Goal: Task Accomplishment & Management: Manage account settings

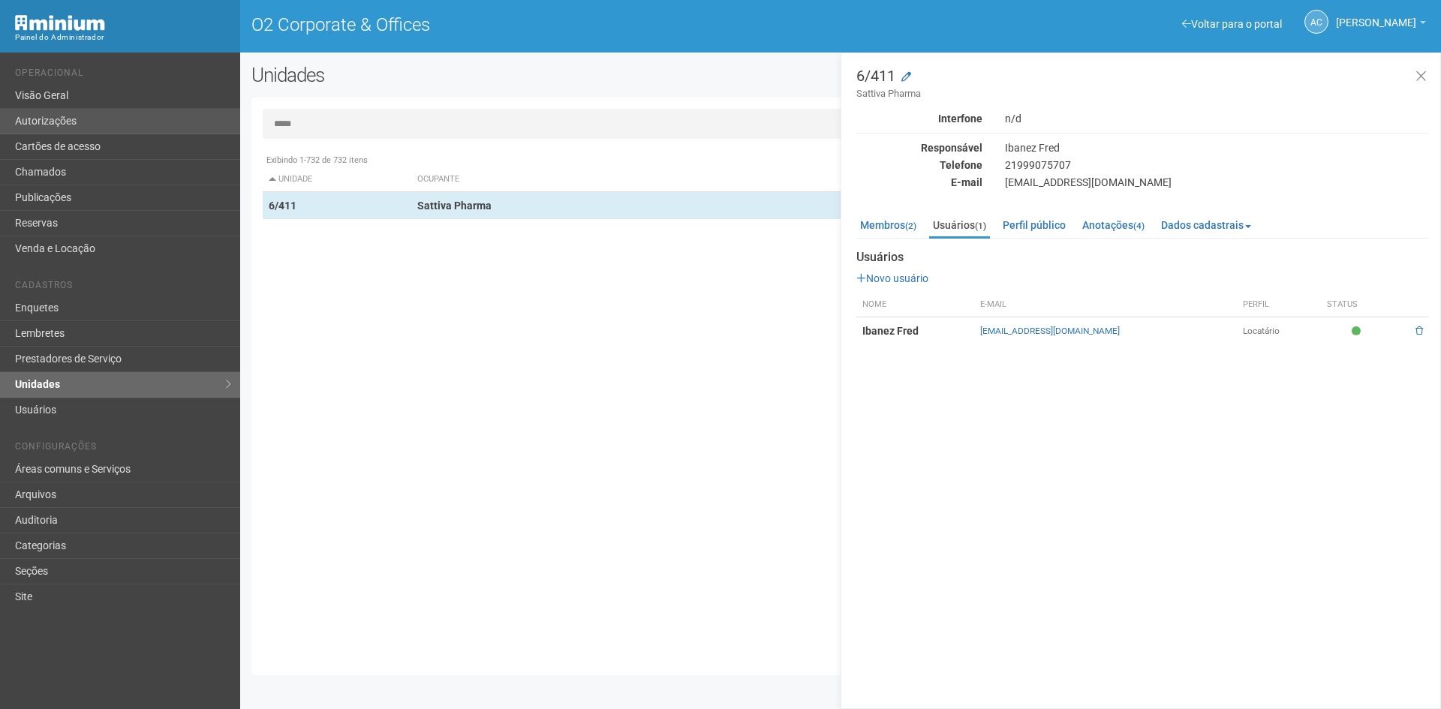
click at [217, 126] on div "Voltar para o portal Operacional Visão Geral Autorizações Cartões de acesso Cha…" at bounding box center [720, 381] width 1441 height 657
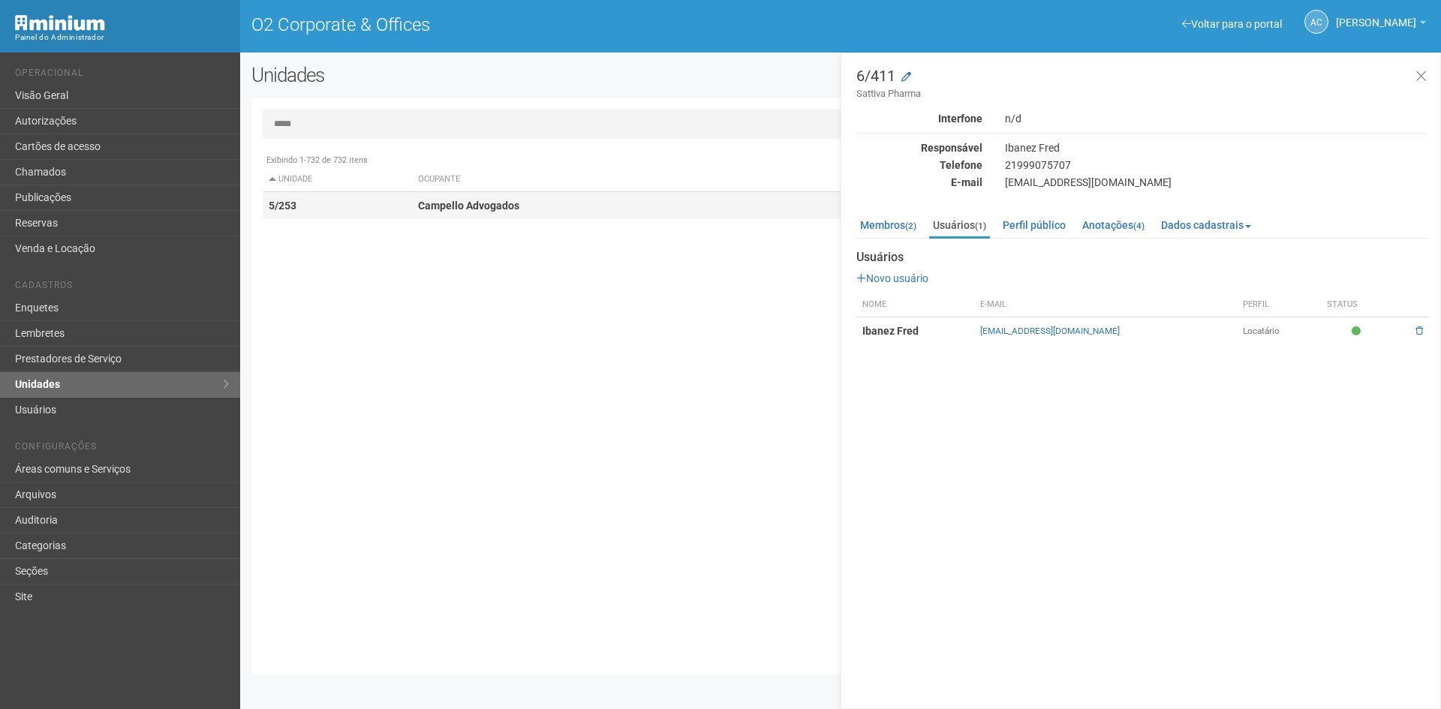
type input "*****"
click at [434, 212] on td "Campello Advogados" at bounding box center [667, 206] width 511 height 28
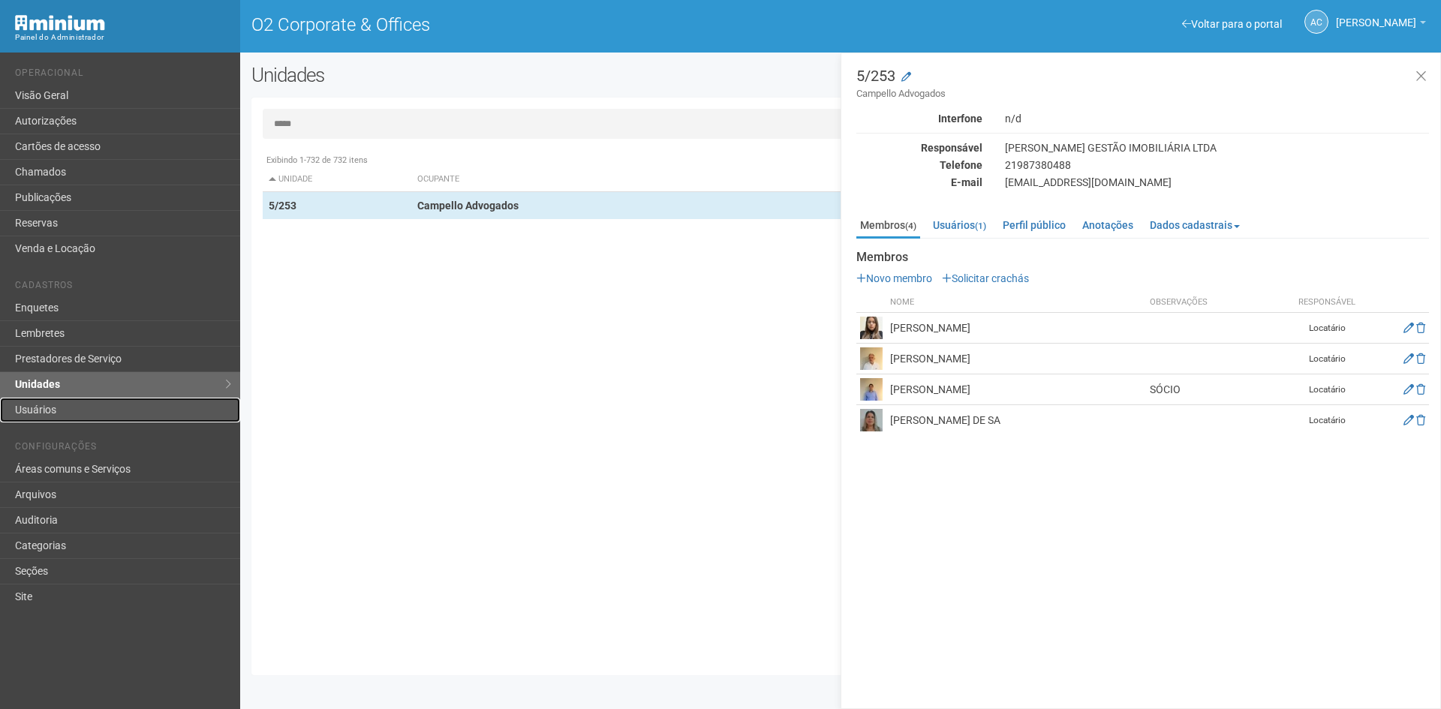
click at [80, 414] on link "Usuários" at bounding box center [120, 410] width 240 height 25
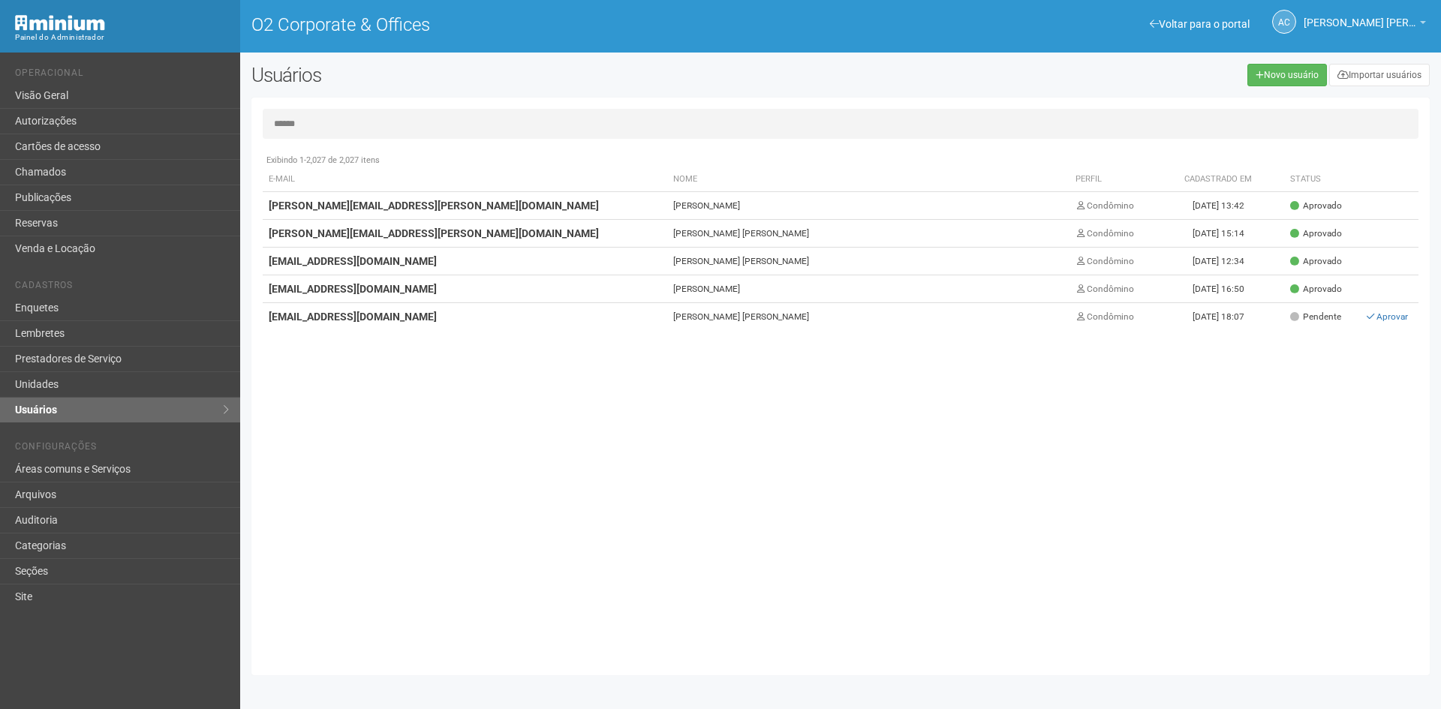
type input "******"
click at [43, 387] on link "Unidades" at bounding box center [120, 385] width 240 height 26
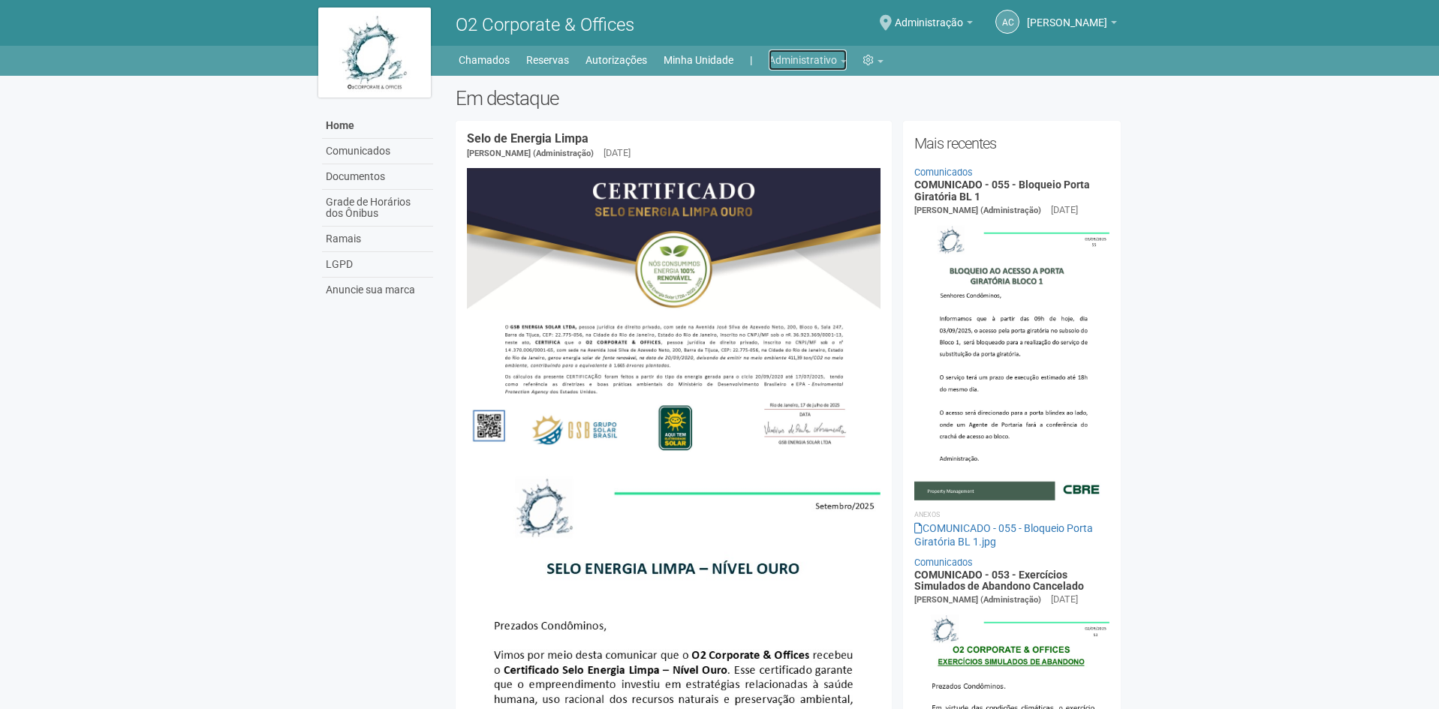
click at [843, 58] on link "Administrativo" at bounding box center [808, 60] width 78 height 21
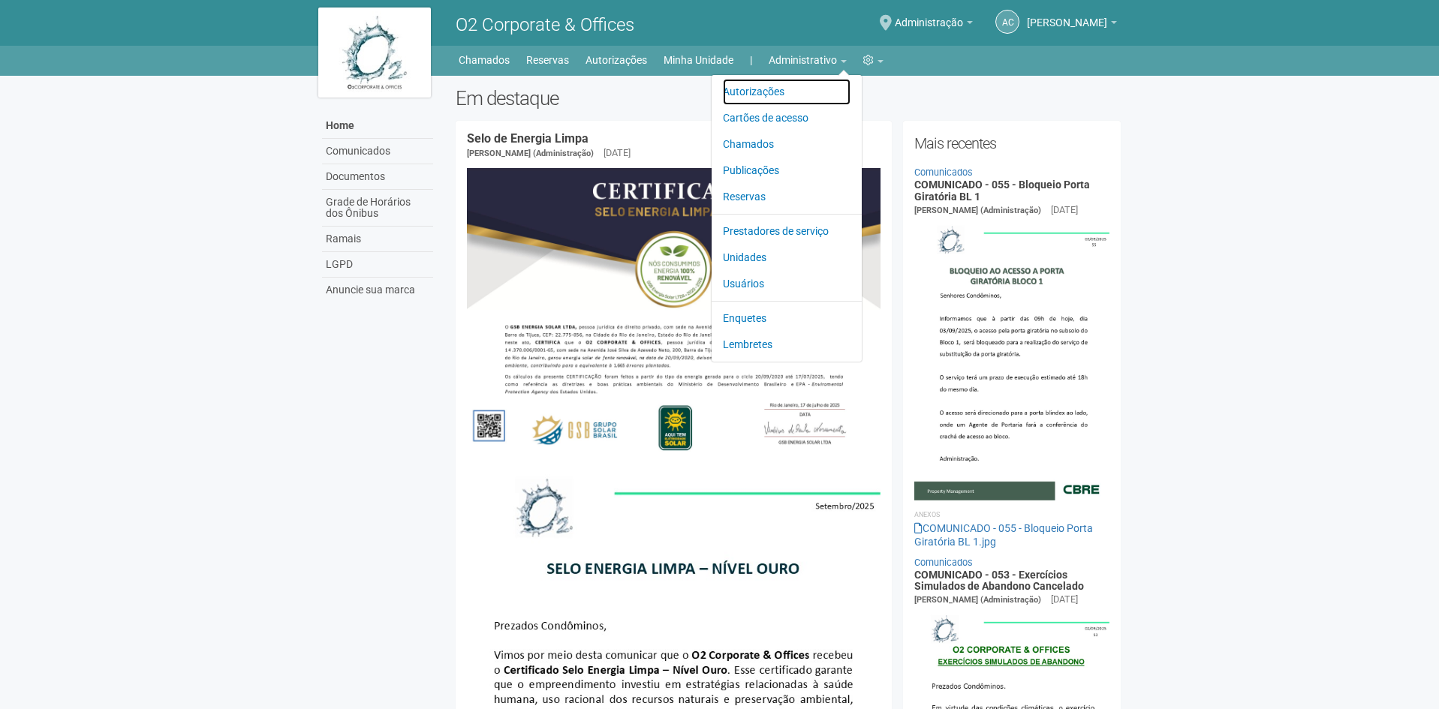
click at [778, 92] on link "Autorizações" at bounding box center [787, 92] width 128 height 26
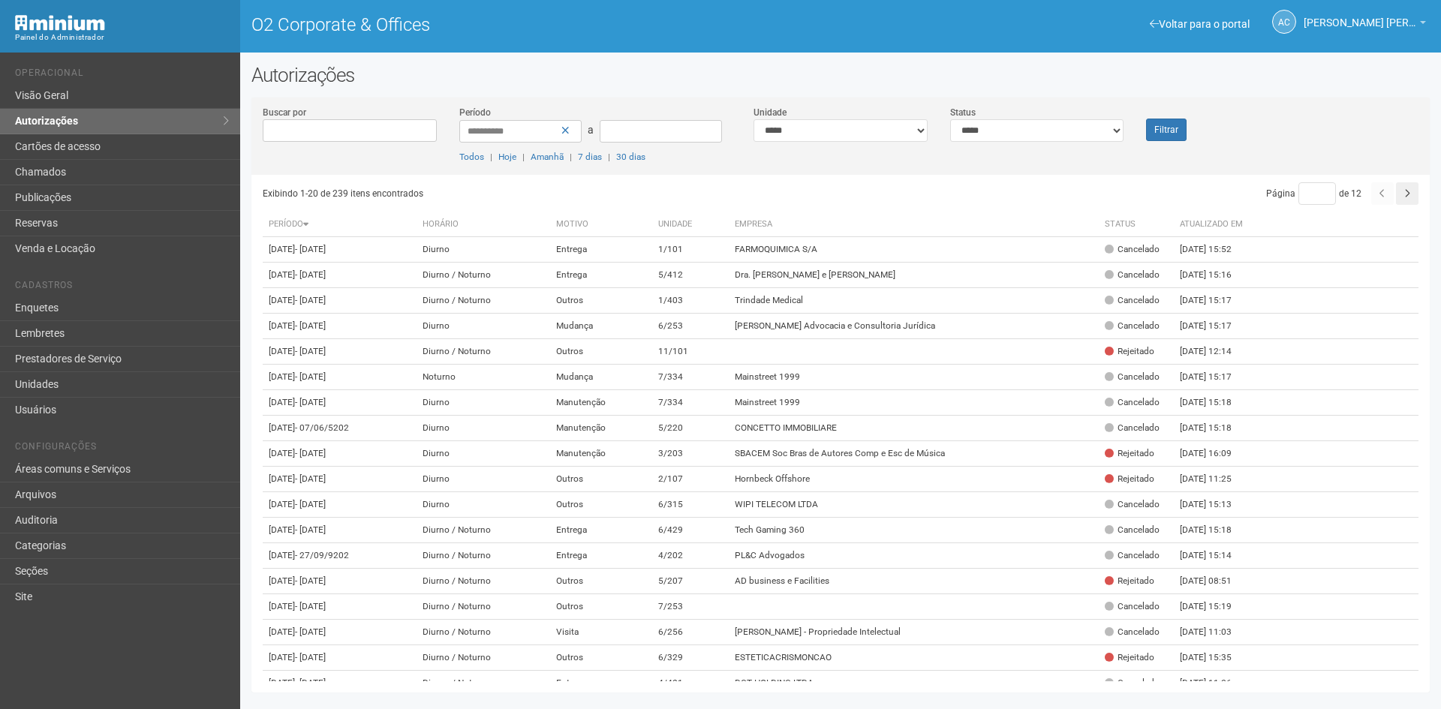
drag, startPoint x: 1200, startPoint y: 16, endPoint x: 1192, endPoint y: 15, distance: 7.5
click at [1199, 15] on div "AC [PERSON_NAME] [PERSON_NAME] [PERSON_NAME] [PERSON_NAME] [EMAIL_ADDRESS][DOMA…" at bounding box center [1292, 22] width 284 height 41
click at [1228, 20] on link "Voltar para o portal" at bounding box center [1200, 24] width 100 height 12
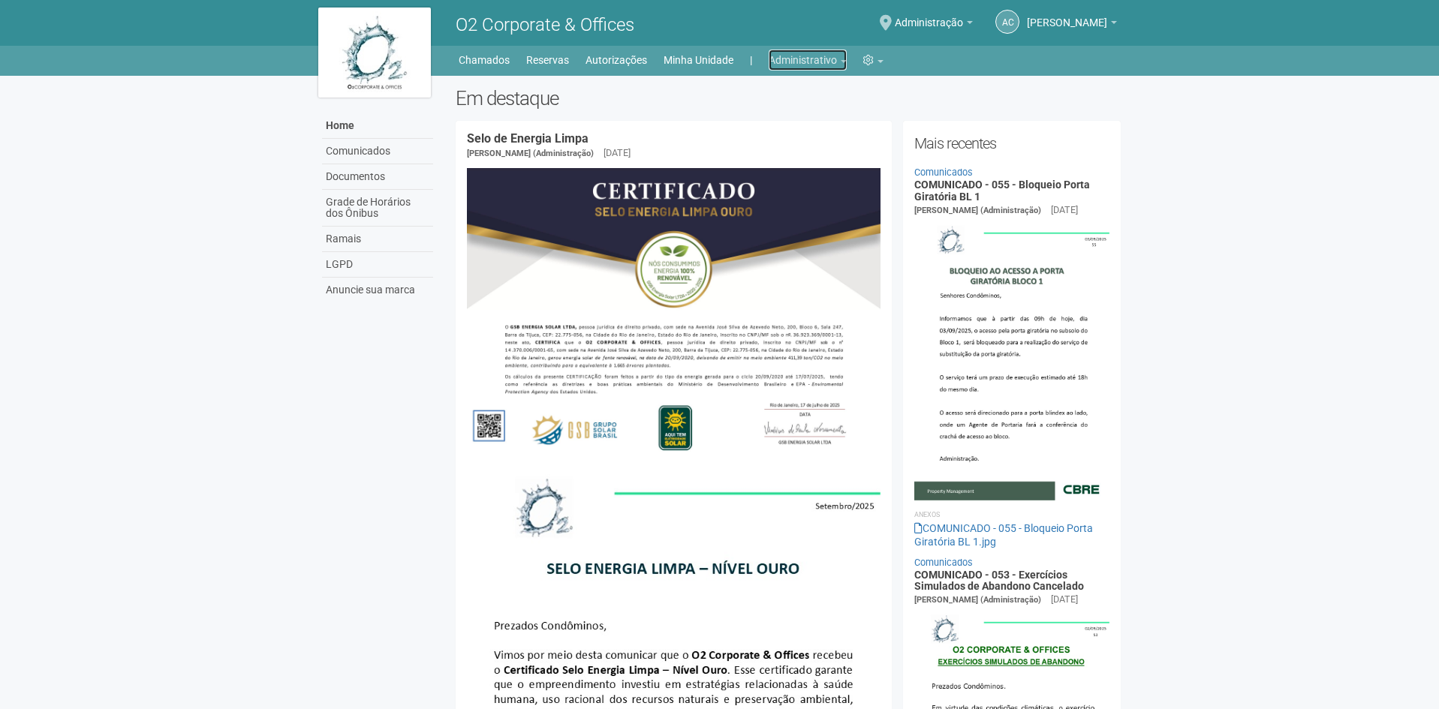
click at [834, 57] on link "Administrativo" at bounding box center [808, 60] width 78 height 21
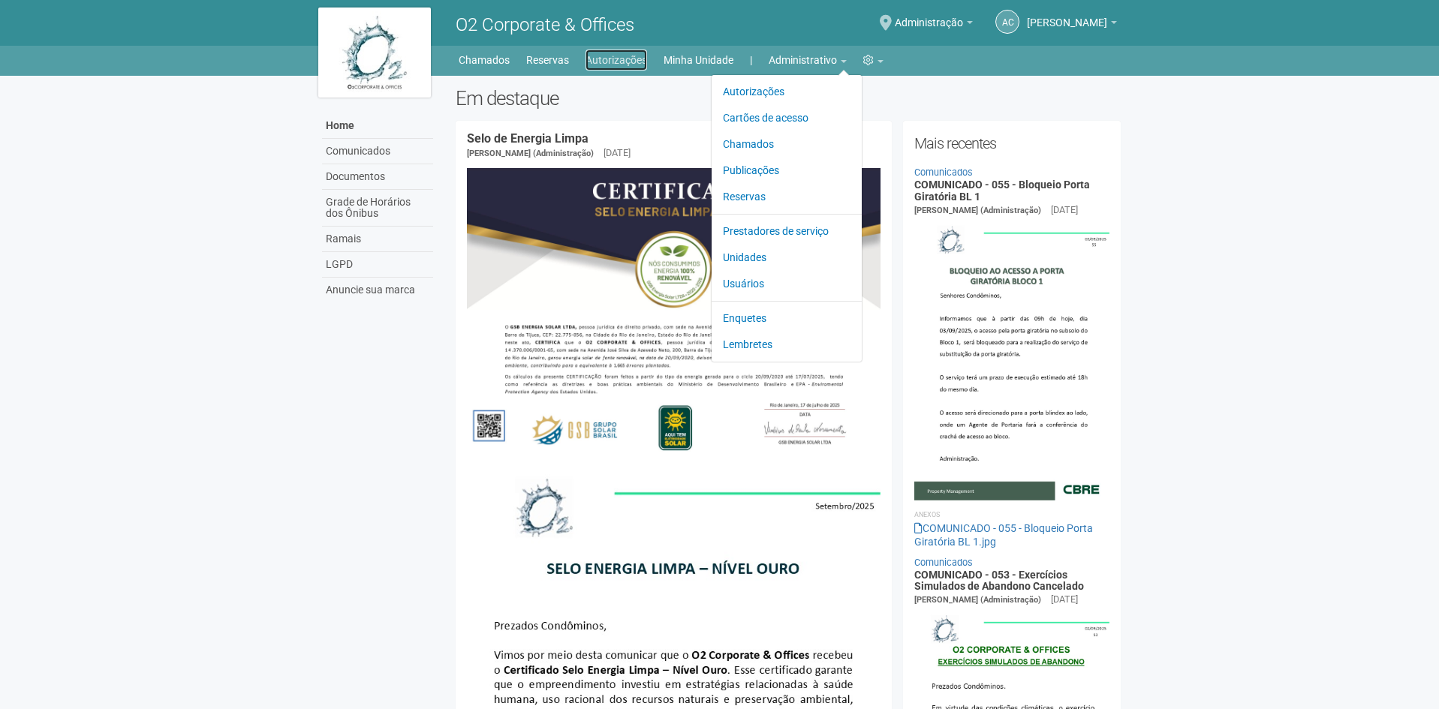
click at [620, 59] on link "Autorizações" at bounding box center [617, 60] width 62 height 21
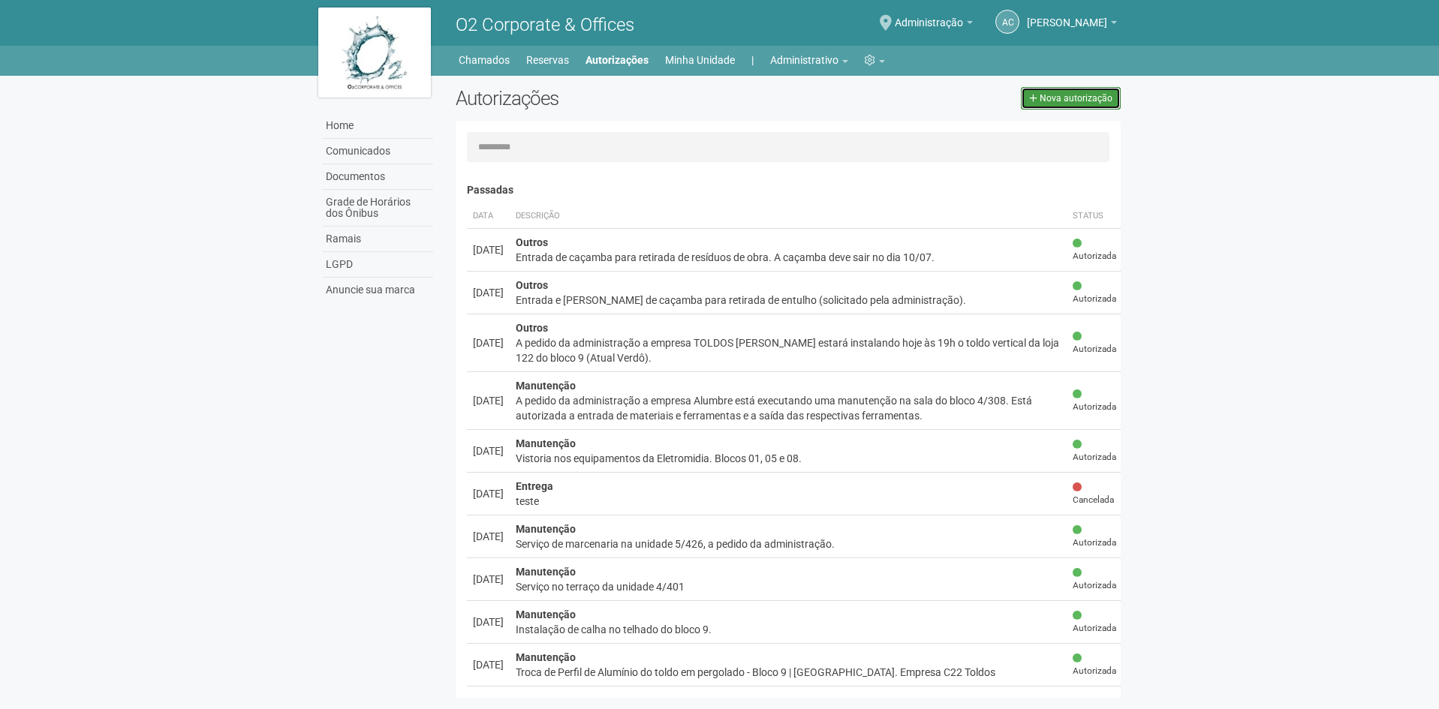
click at [1054, 95] on span "Nova autorização" at bounding box center [1076, 98] width 73 height 11
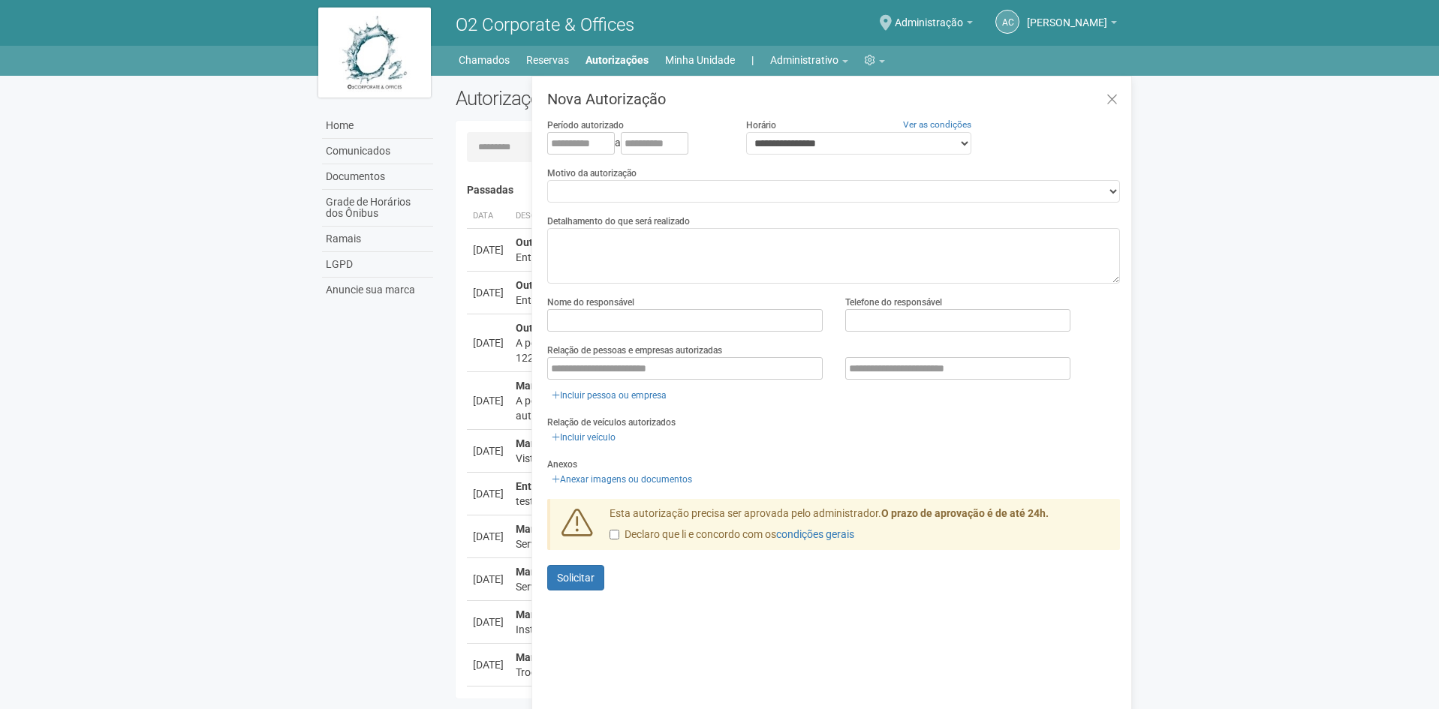
select select "**"
click at [1113, 97] on icon at bounding box center [1112, 99] width 11 height 15
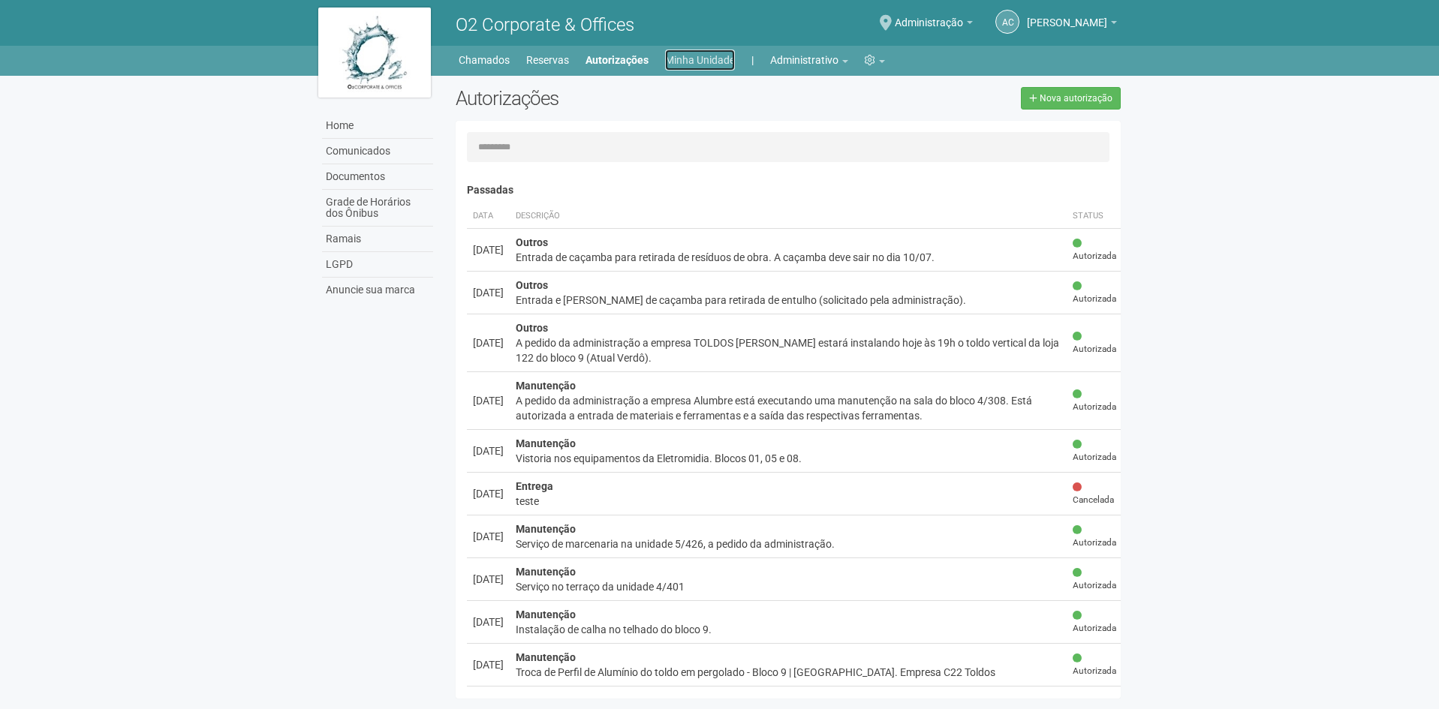
click at [723, 56] on link "Minha Unidade" at bounding box center [700, 60] width 70 height 21
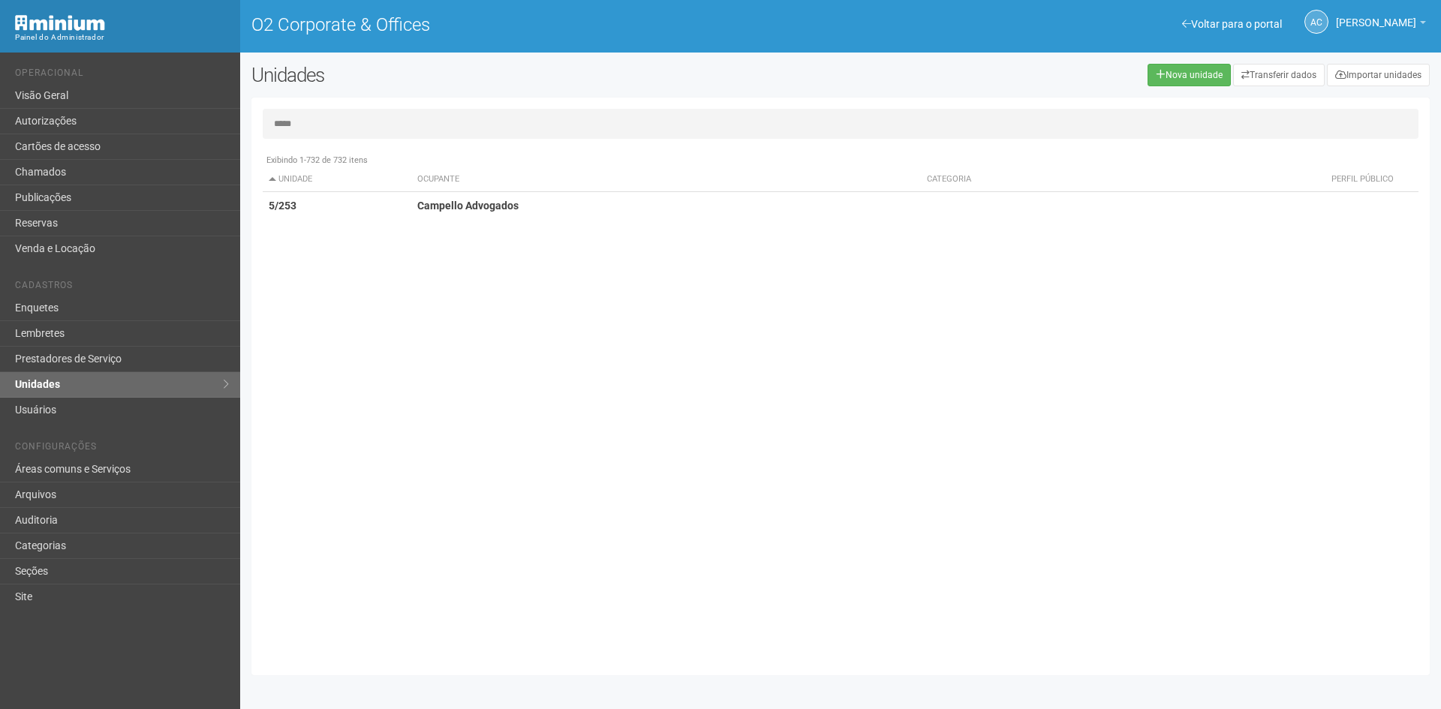
type input "*****"
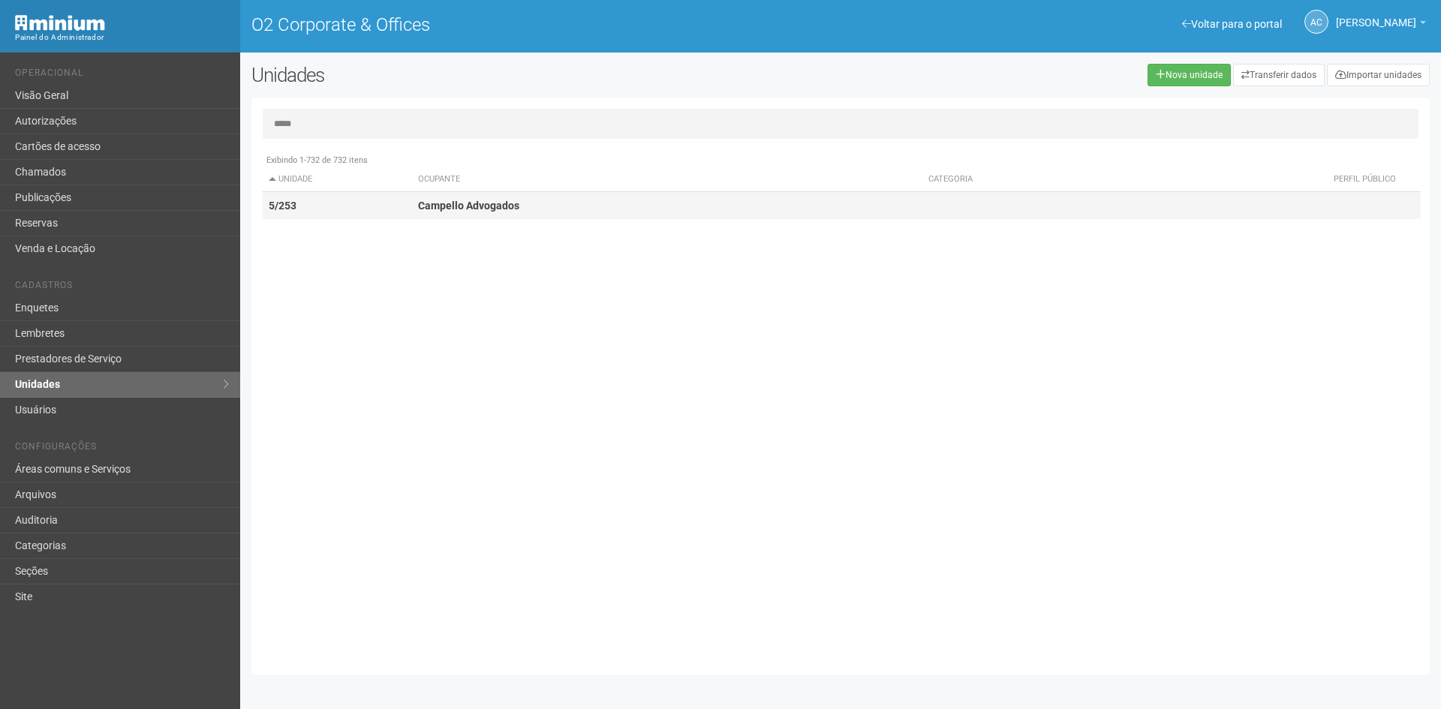
click at [450, 205] on strong "Campello Advogados" at bounding box center [468, 206] width 101 height 12
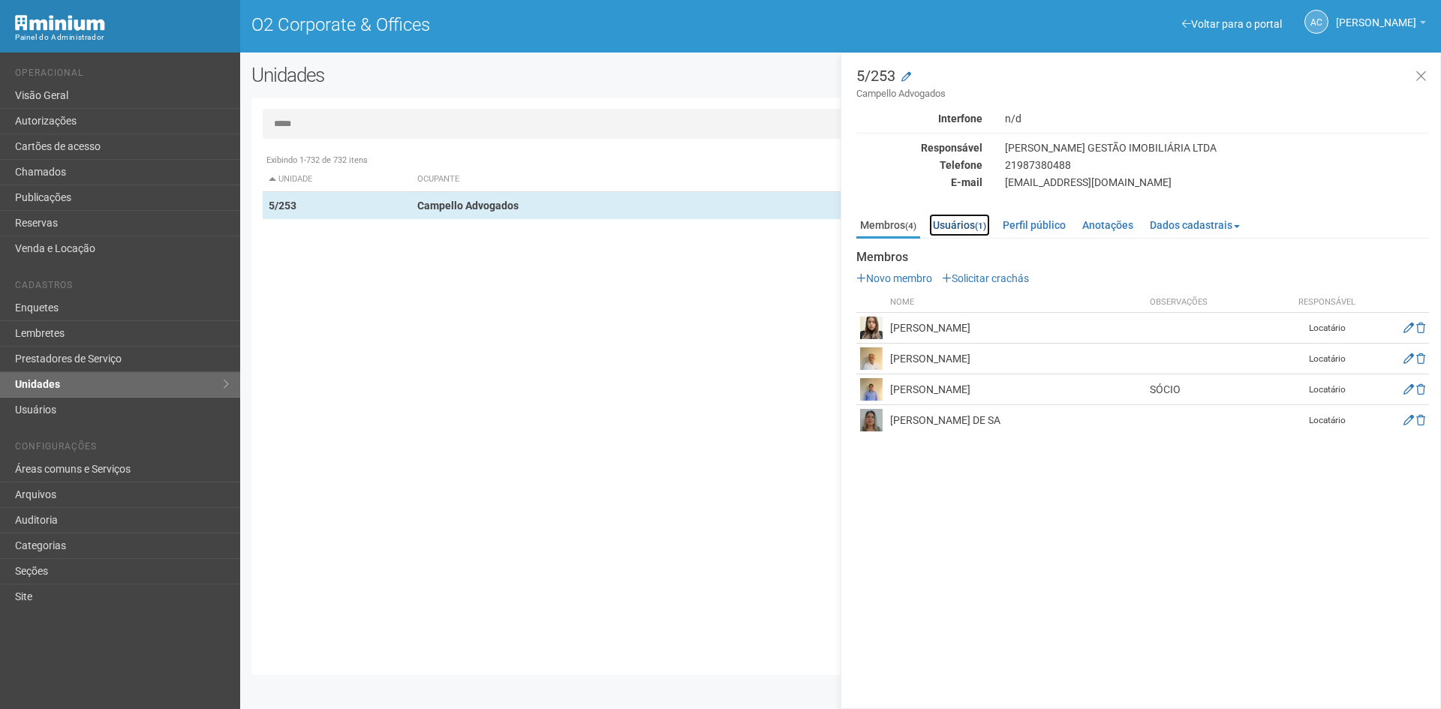
click at [973, 224] on link "Usuários (1)" at bounding box center [959, 225] width 61 height 23
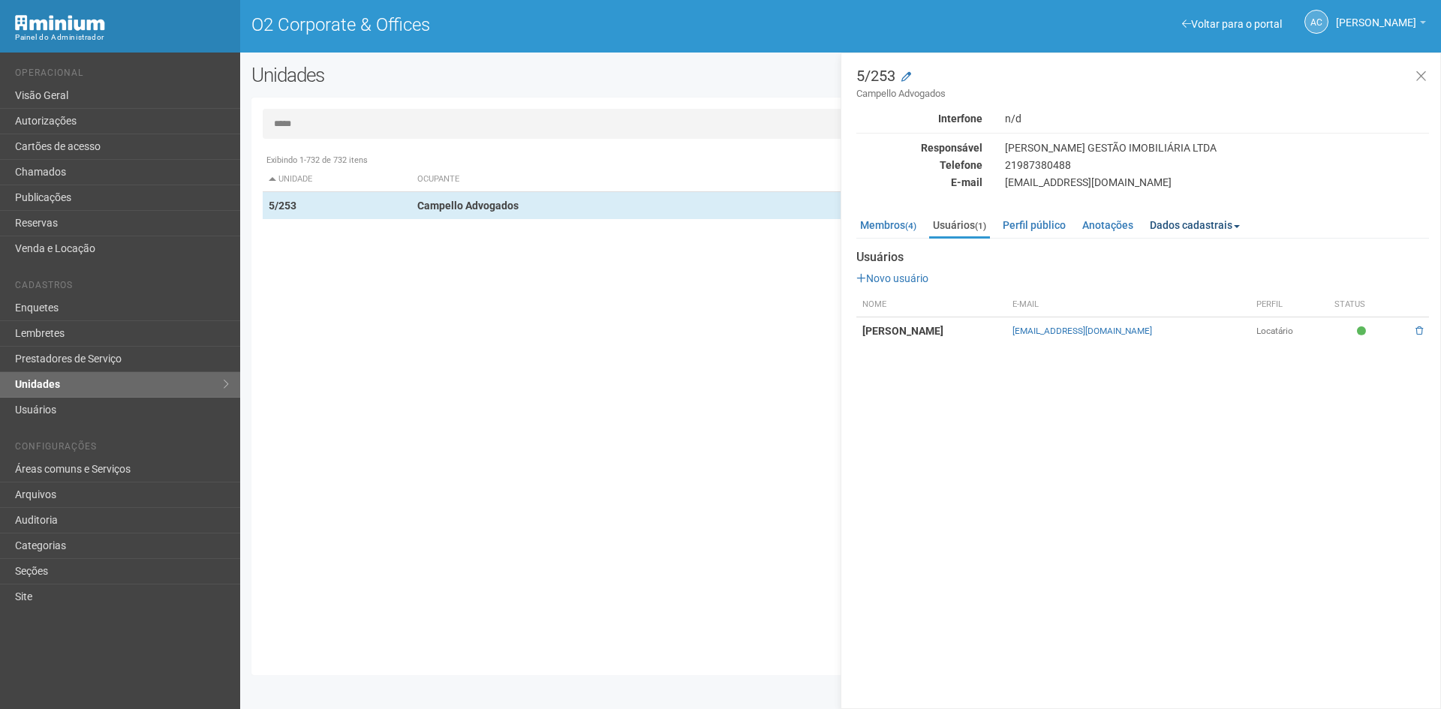
click at [1212, 222] on link "Dados cadastrais" at bounding box center [1195, 225] width 98 height 23
click at [1203, 274] on link "Locatário" at bounding box center [1206, 270] width 119 height 20
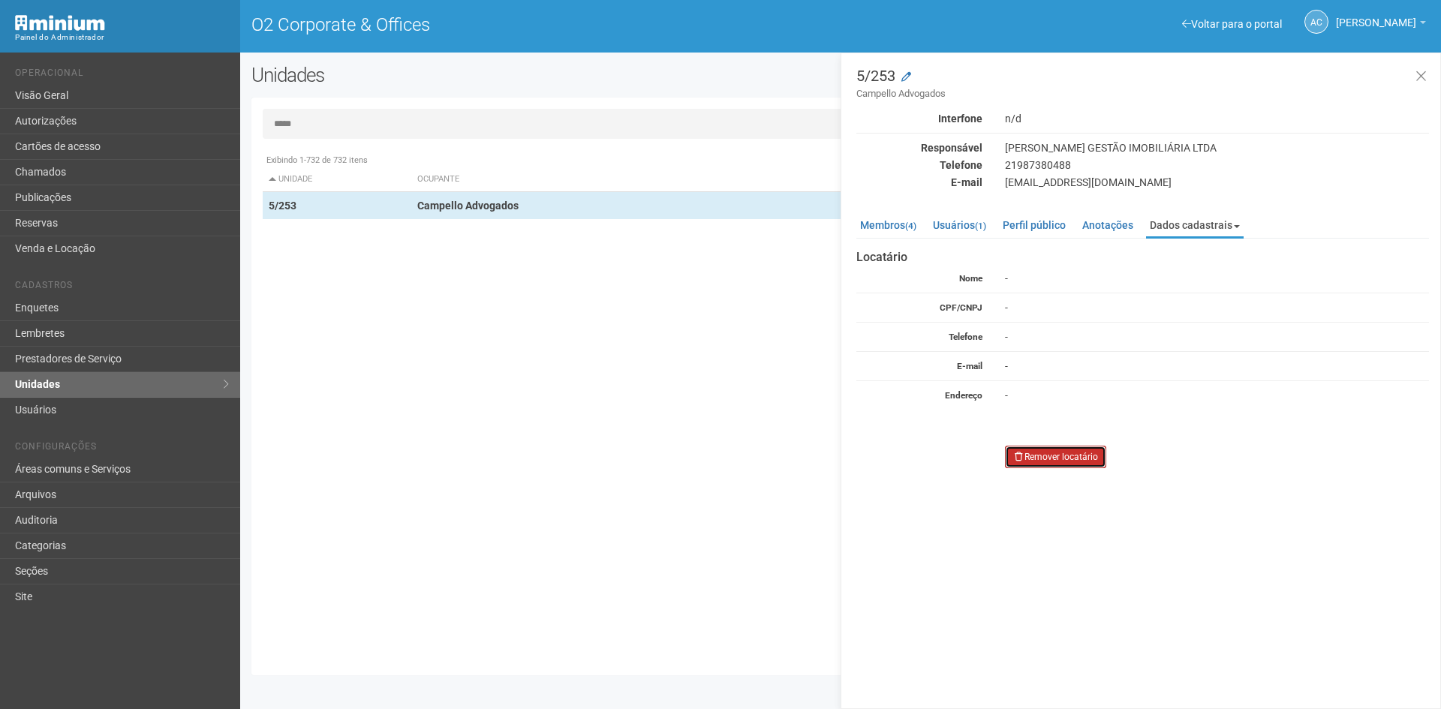
click at [1076, 456] on link "Remover locatário" at bounding box center [1055, 457] width 101 height 23
